Goal: Information Seeking & Learning: Learn about a topic

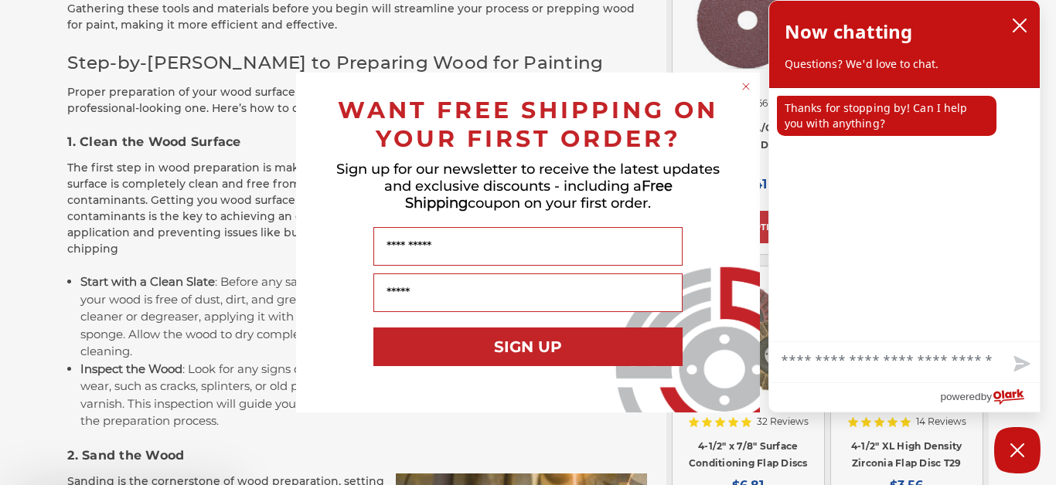
scroll to position [1725, 0]
click at [743, 81] on circle "Close dialog" at bounding box center [746, 87] width 15 height 15
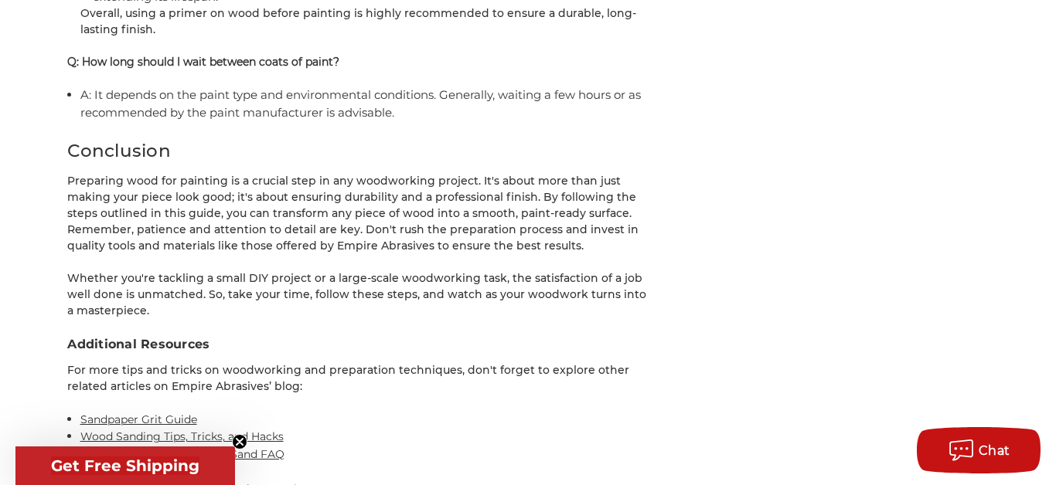
scroll to position [6163, 0]
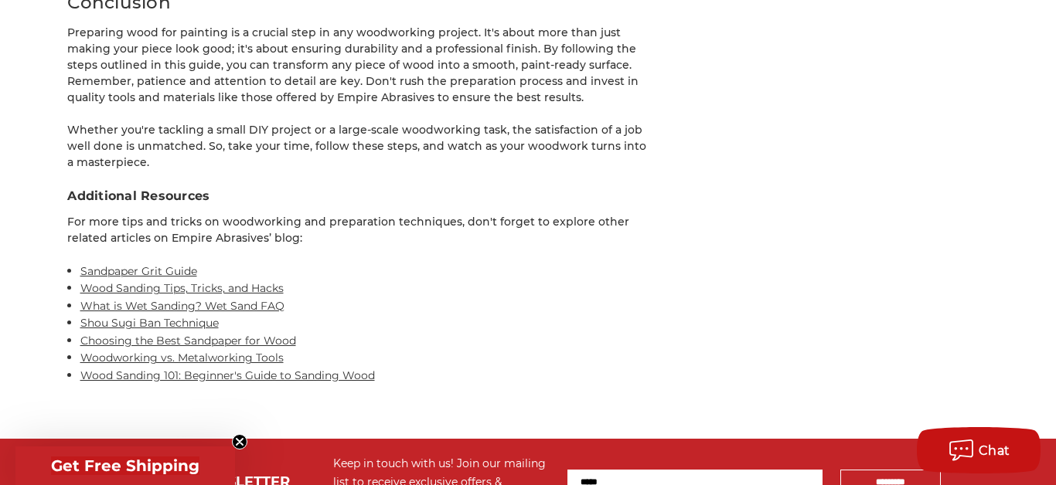
scroll to position [6312, 0]
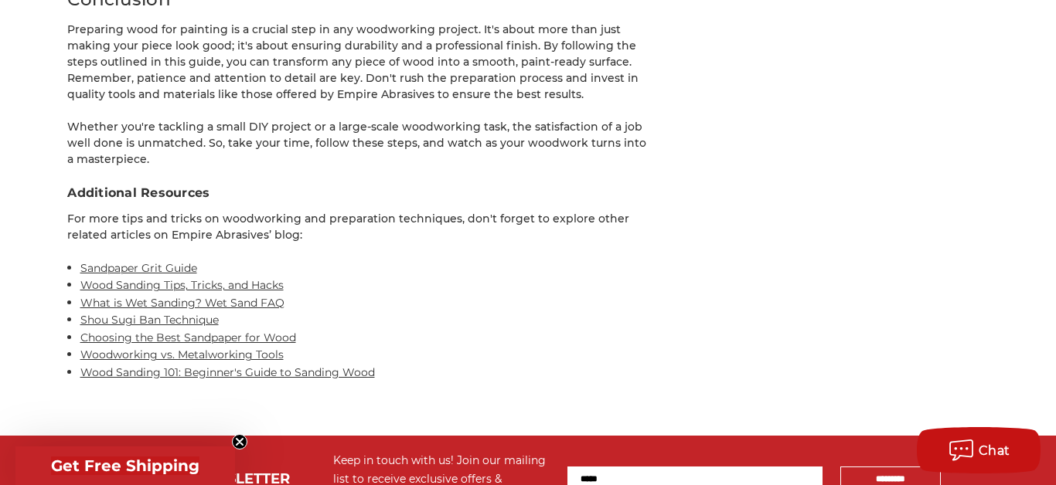
click at [207, 289] on link "Wood Sanding Tips, Tricks, and Hacks" at bounding box center [181, 285] width 203 height 14
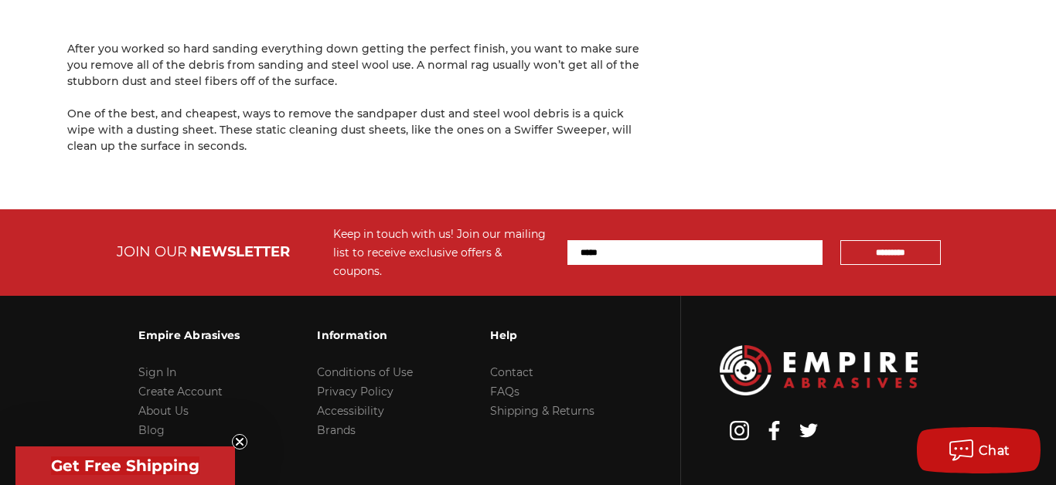
scroll to position [6230, 0]
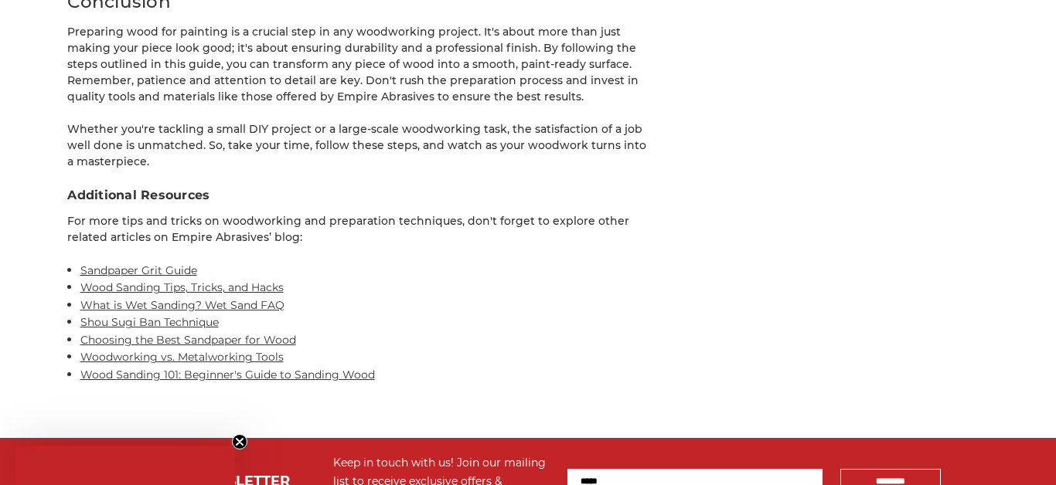
click at [163, 275] on link "Sandpaper Grit Guide" at bounding box center [138, 271] width 117 height 14
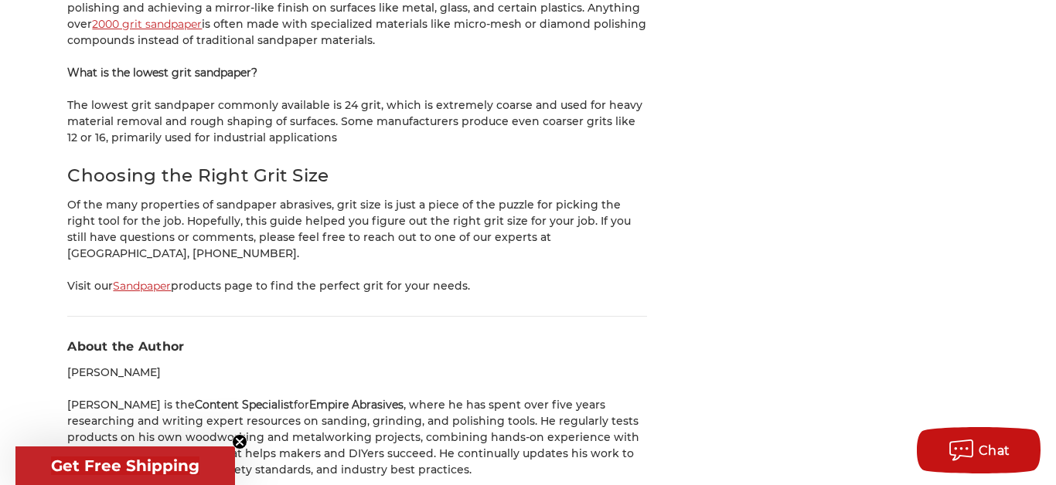
scroll to position [4270, 0]
click at [139, 278] on link "Sandpaper" at bounding box center [142, 285] width 58 height 14
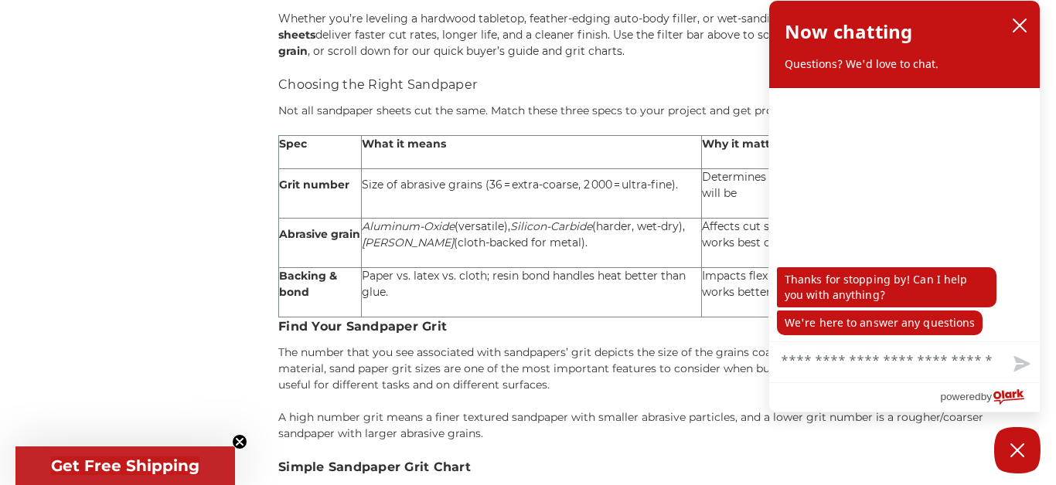
scroll to position [821, 0]
click at [1021, 28] on icon "close chatbox" at bounding box center [1019, 25] width 12 height 12
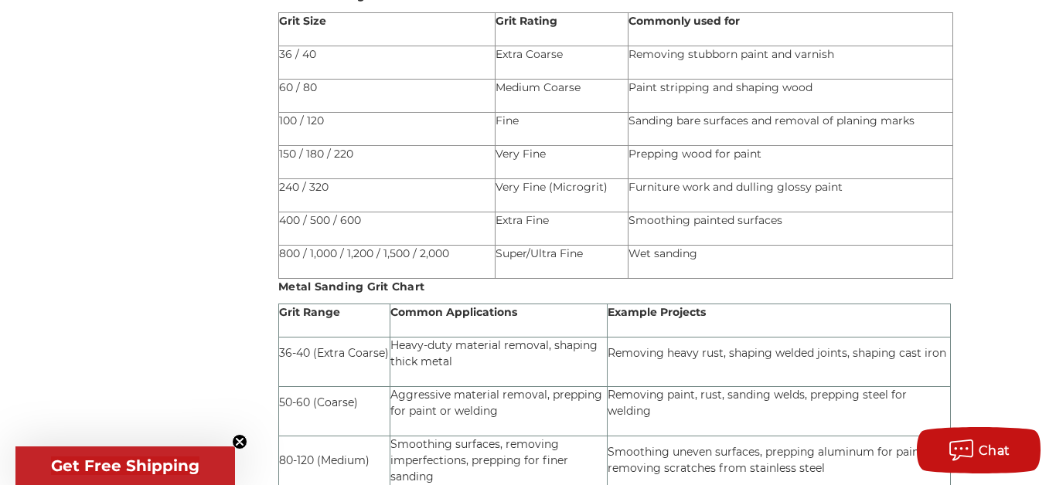
scroll to position [0, 0]
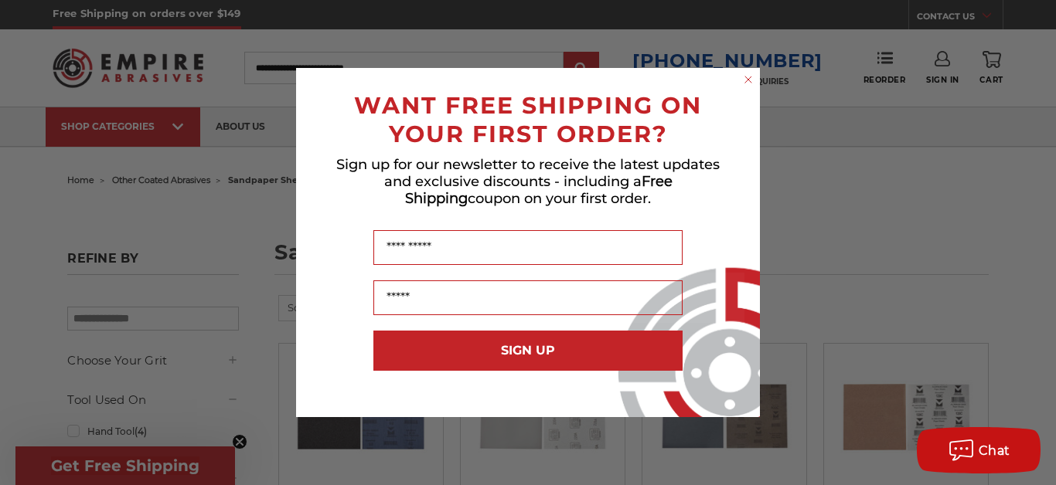
click at [747, 79] on circle "Close dialog" at bounding box center [748, 80] width 15 height 15
